Goal: Information Seeking & Learning: Learn about a topic

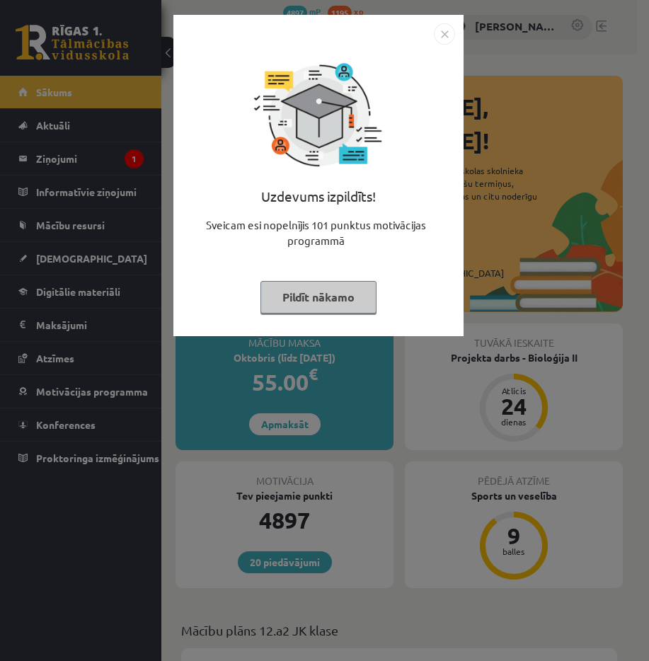
click at [457, 34] on div "Uzdevums izpildīts! Sveicam esi nopelnījis 101 punktus motivācijas programmā Pi…" at bounding box center [318, 175] width 290 height 321
click at [447, 36] on img "Close" at bounding box center [444, 33] width 21 height 21
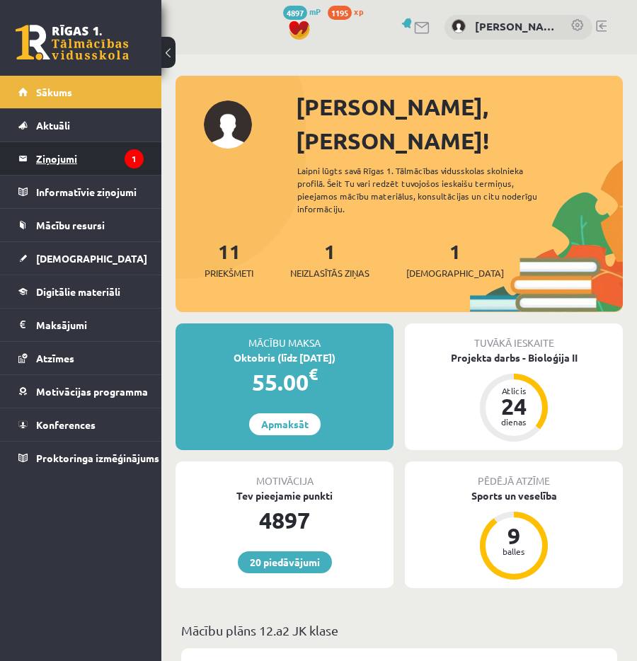
click at [74, 164] on legend "Ziņojumi 1" at bounding box center [90, 158] width 108 height 33
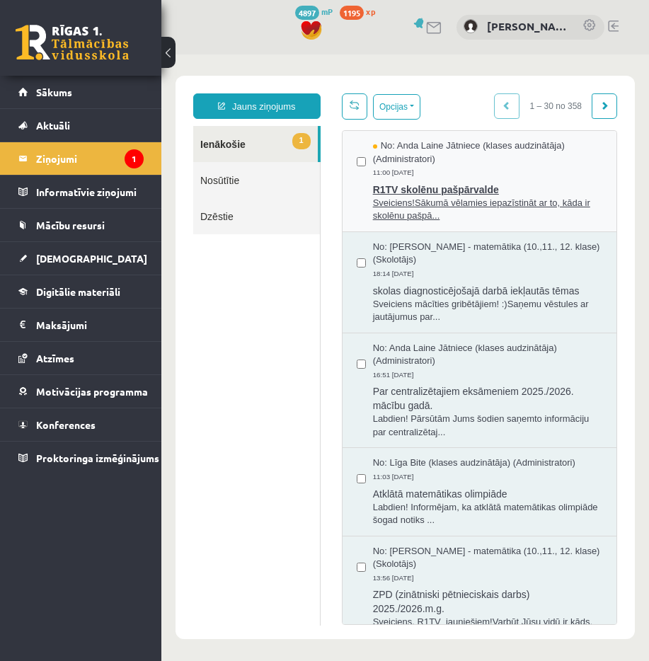
click at [397, 212] on span "Sveiciens!Sākumā vēlamies iepazīstināt ar to, kāda ir skolēnu pašpā..." at bounding box center [487, 210] width 229 height 26
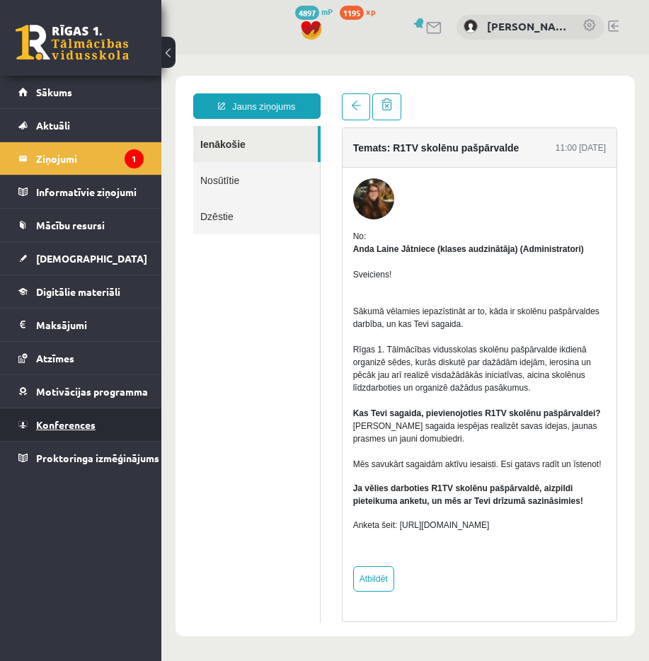
click at [96, 423] on link "Konferences" at bounding box center [80, 424] width 125 height 33
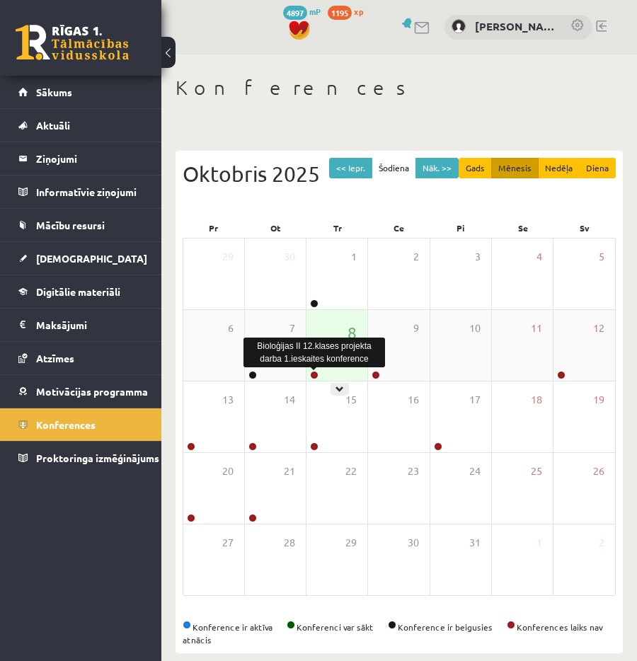
click at [315, 372] on link at bounding box center [314, 375] width 8 height 8
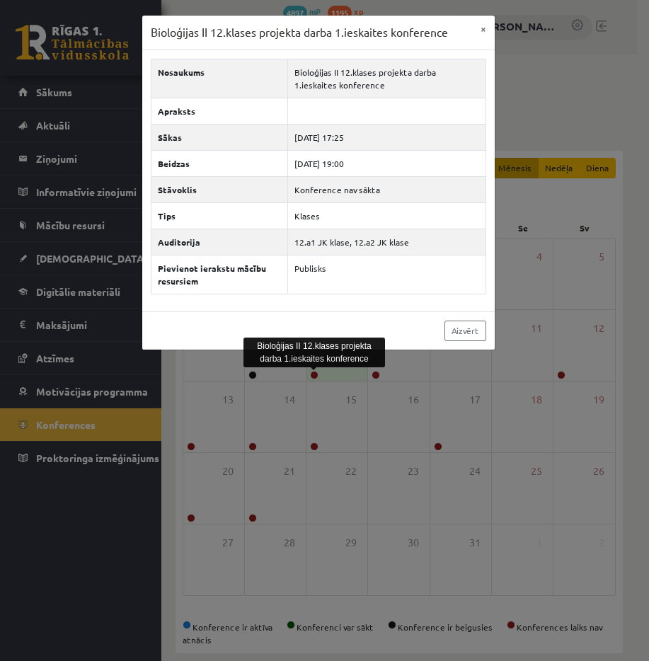
click at [314, 397] on div "Bioloģijas II 12.klases projekta darba 1.ieskaites konference × Nosaukums Biolo…" at bounding box center [324, 330] width 649 height 661
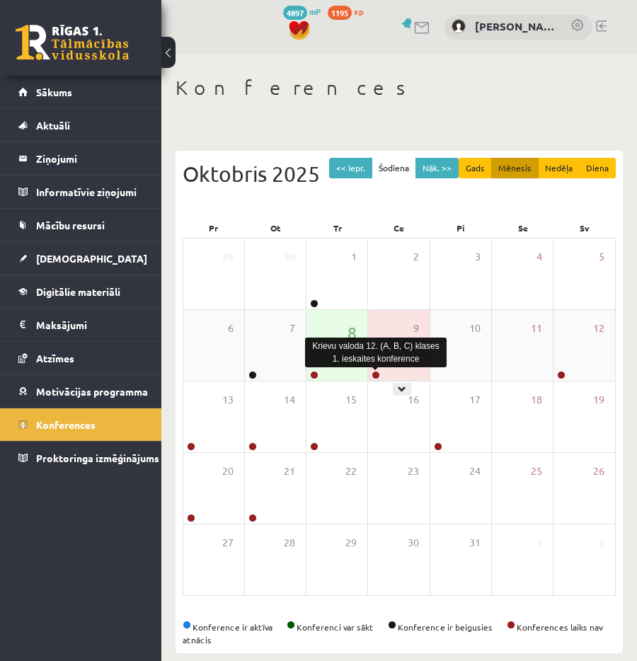
click at [378, 372] on link at bounding box center [376, 375] width 8 height 8
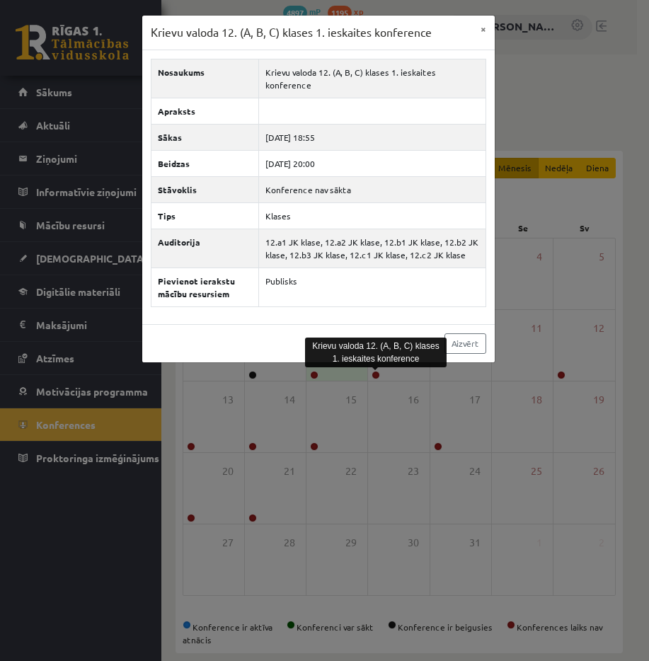
click at [361, 380] on div "Krievu valoda 12. (A, B, C) klases 1. ieskaites konference × Nosaukums Krievu v…" at bounding box center [324, 330] width 649 height 661
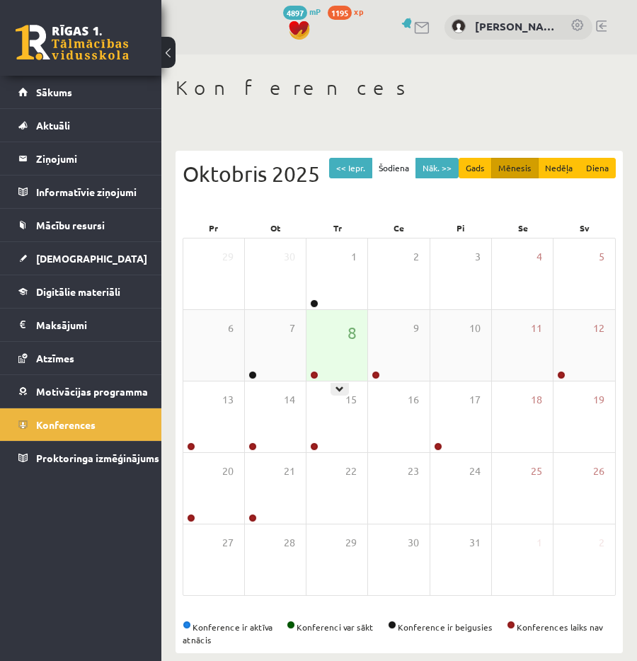
click at [309, 375] on div at bounding box center [313, 376] width 13 height 10
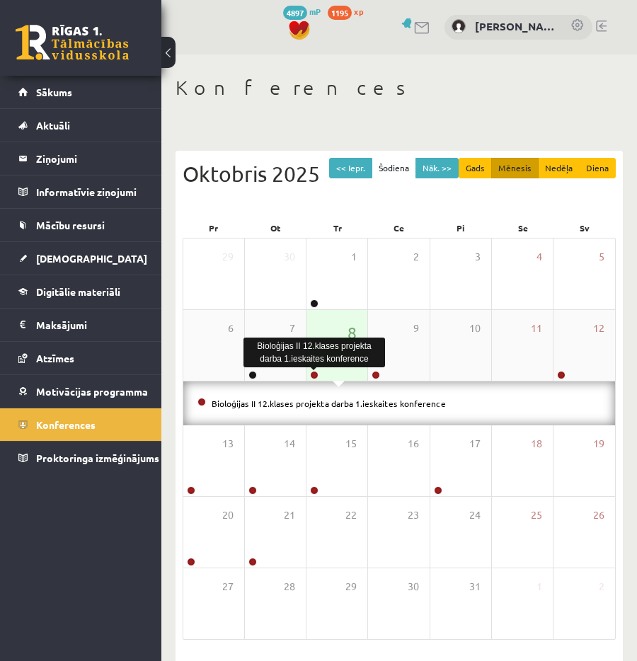
click at [316, 376] on link at bounding box center [314, 375] width 8 height 8
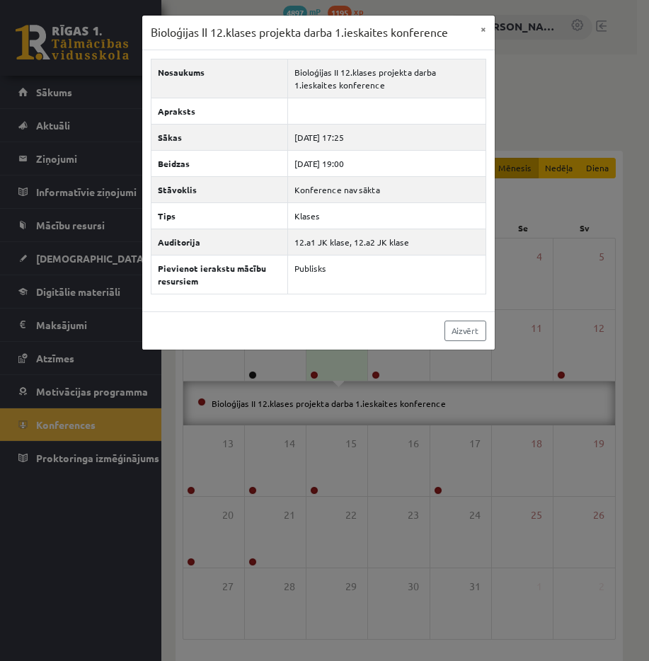
click at [321, 389] on div "Bioloģijas II 12.klases projekta darba 1.ieskaites konference × Nosaukums Biolo…" at bounding box center [324, 330] width 649 height 661
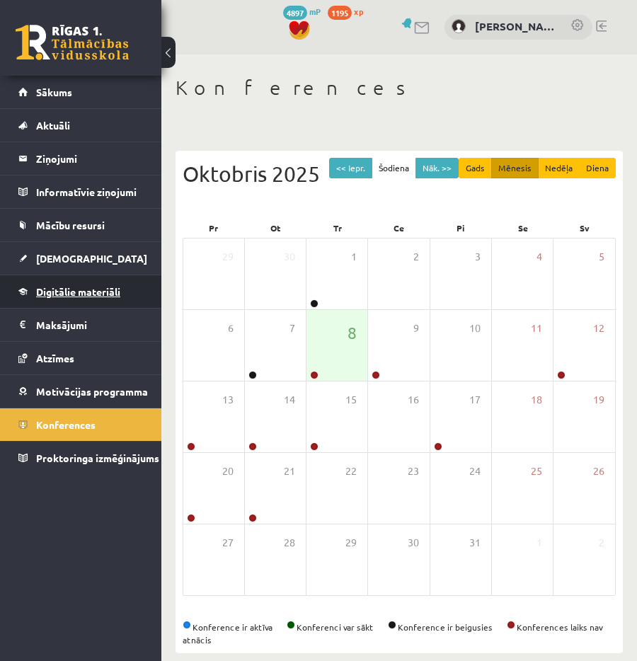
click at [69, 294] on span "Digitālie materiāli" at bounding box center [78, 291] width 84 height 13
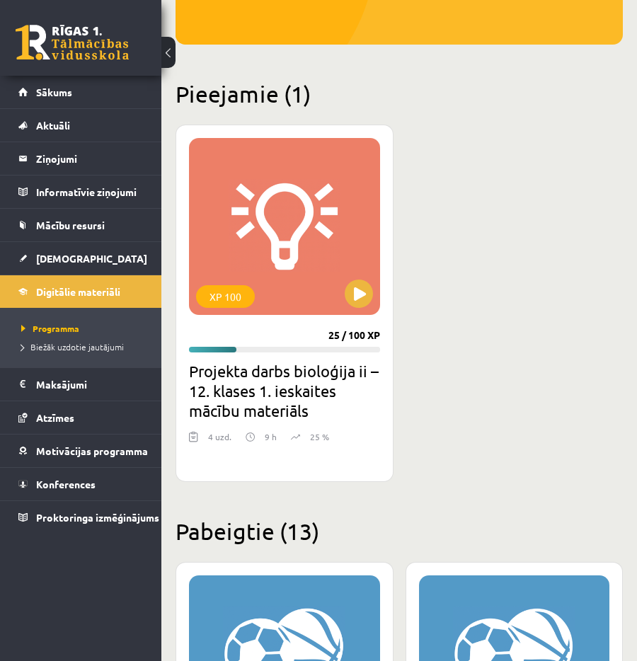
scroll to position [283, 0]
